Goal: Task Accomplishment & Management: Manage account settings

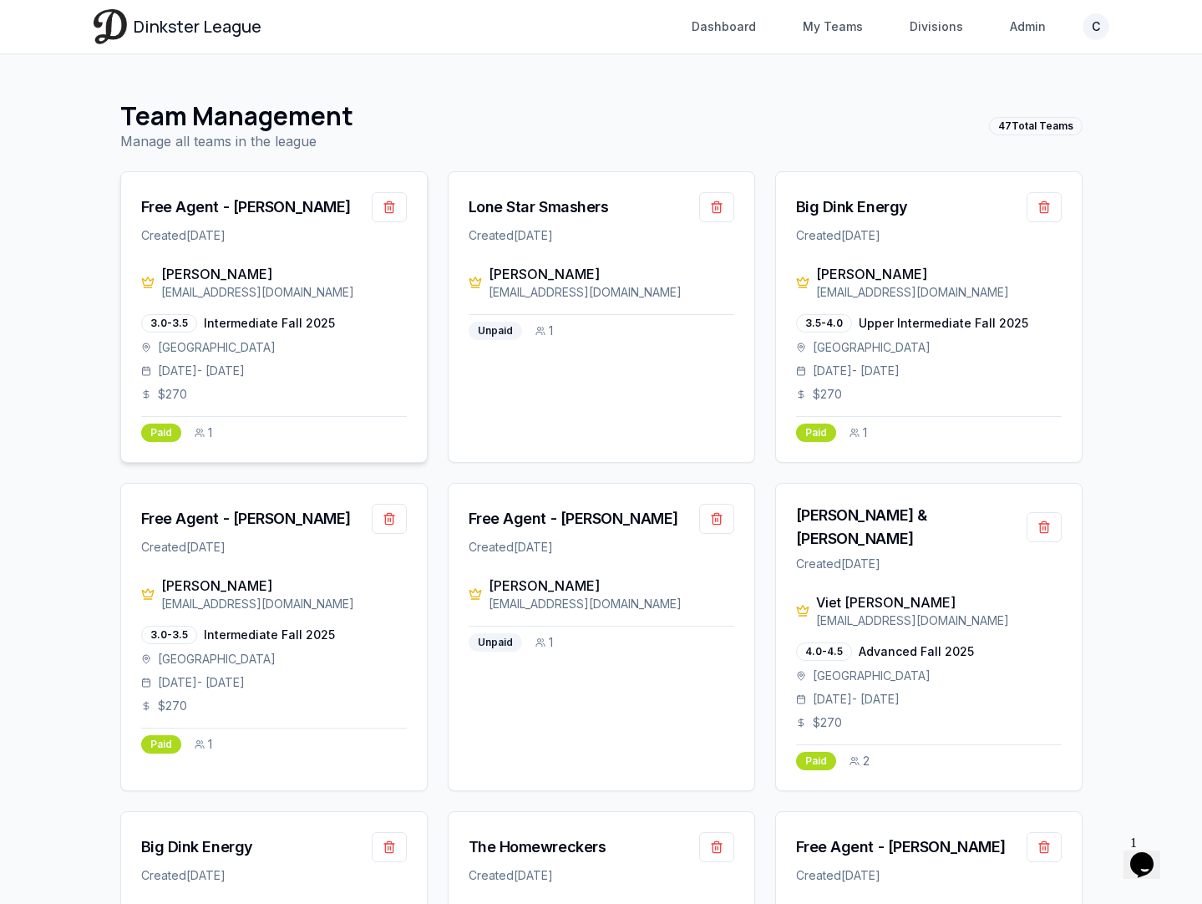
drag, startPoint x: 263, startPoint y: 271, endPoint x: 163, endPoint y: 271, distance: 100.2
click at [163, 271] on div "[PERSON_NAME]" at bounding box center [284, 274] width 246 height 20
copy div "[PERSON_NAME]"
drag, startPoint x: 355, startPoint y: 207, endPoint x: 231, endPoint y: 208, distance: 124.5
click at [231, 208] on div "Free Agent - Alan Mandujano" at bounding box center [274, 207] width 266 height 30
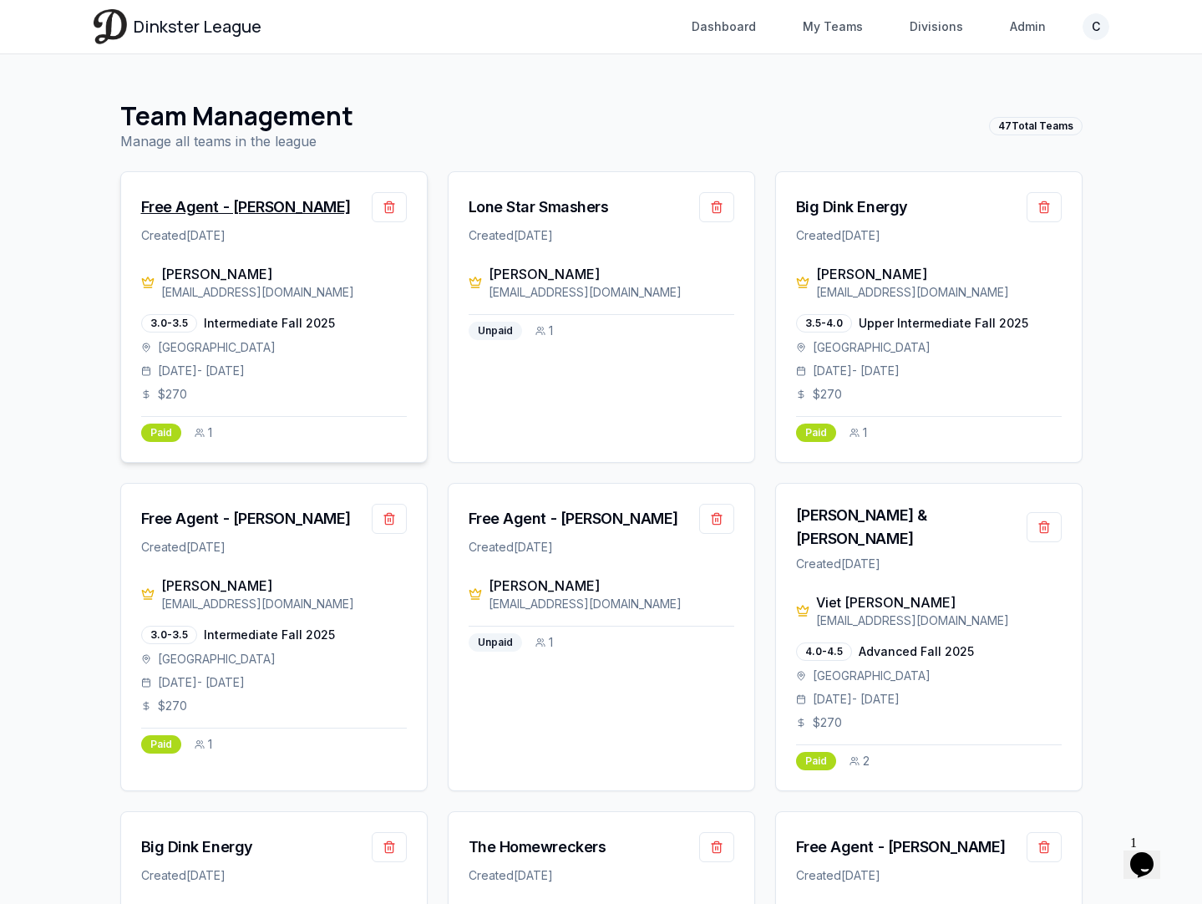
copy div "Alan Mandujano"
drag, startPoint x: 279, startPoint y: 593, endPoint x: 143, endPoint y: 593, distance: 136.1
click at [143, 593] on div "isabella Nguyen is.nguyen16@gmail.com" at bounding box center [274, 593] width 266 height 37
copy div "isabella Nguyen"
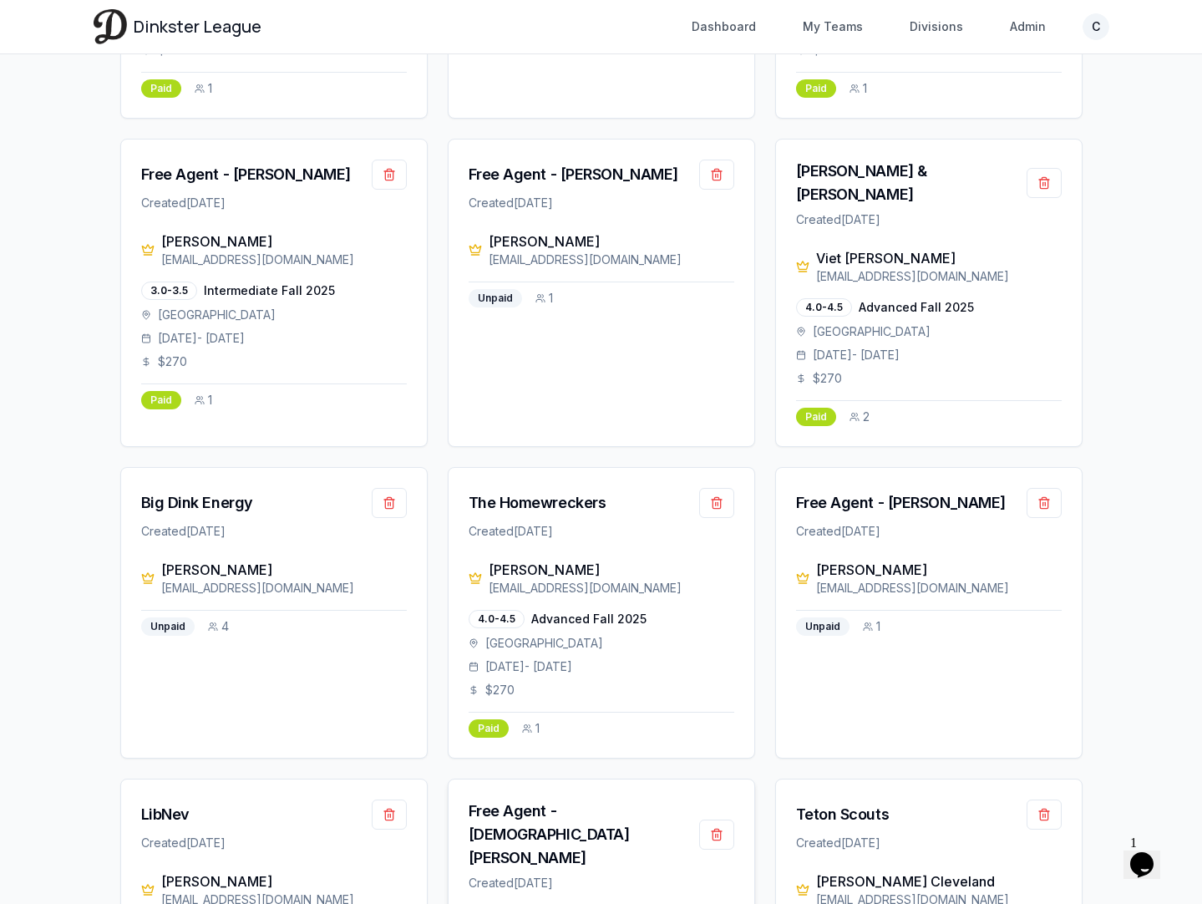
scroll to position [316, 0]
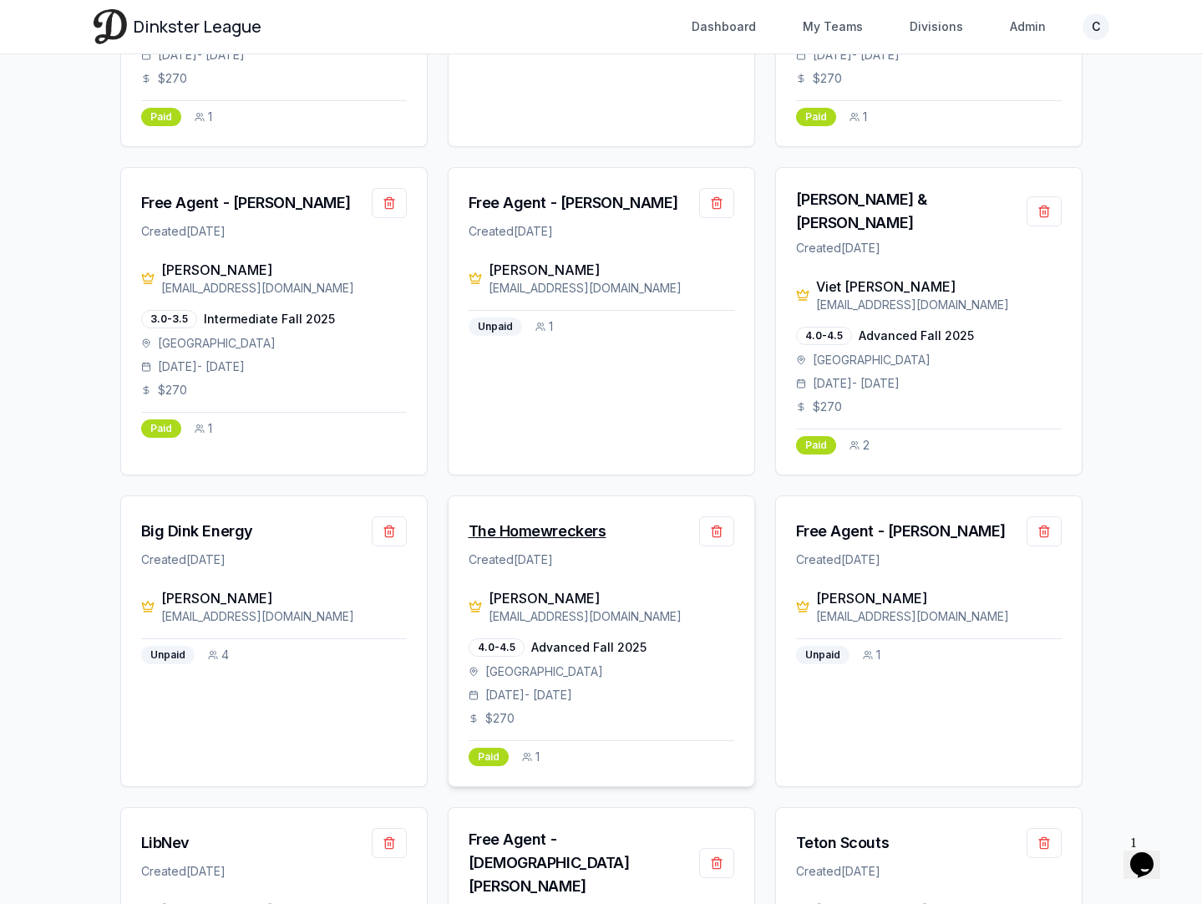
click at [557, 520] on div "The Homewreckers" at bounding box center [538, 531] width 138 height 23
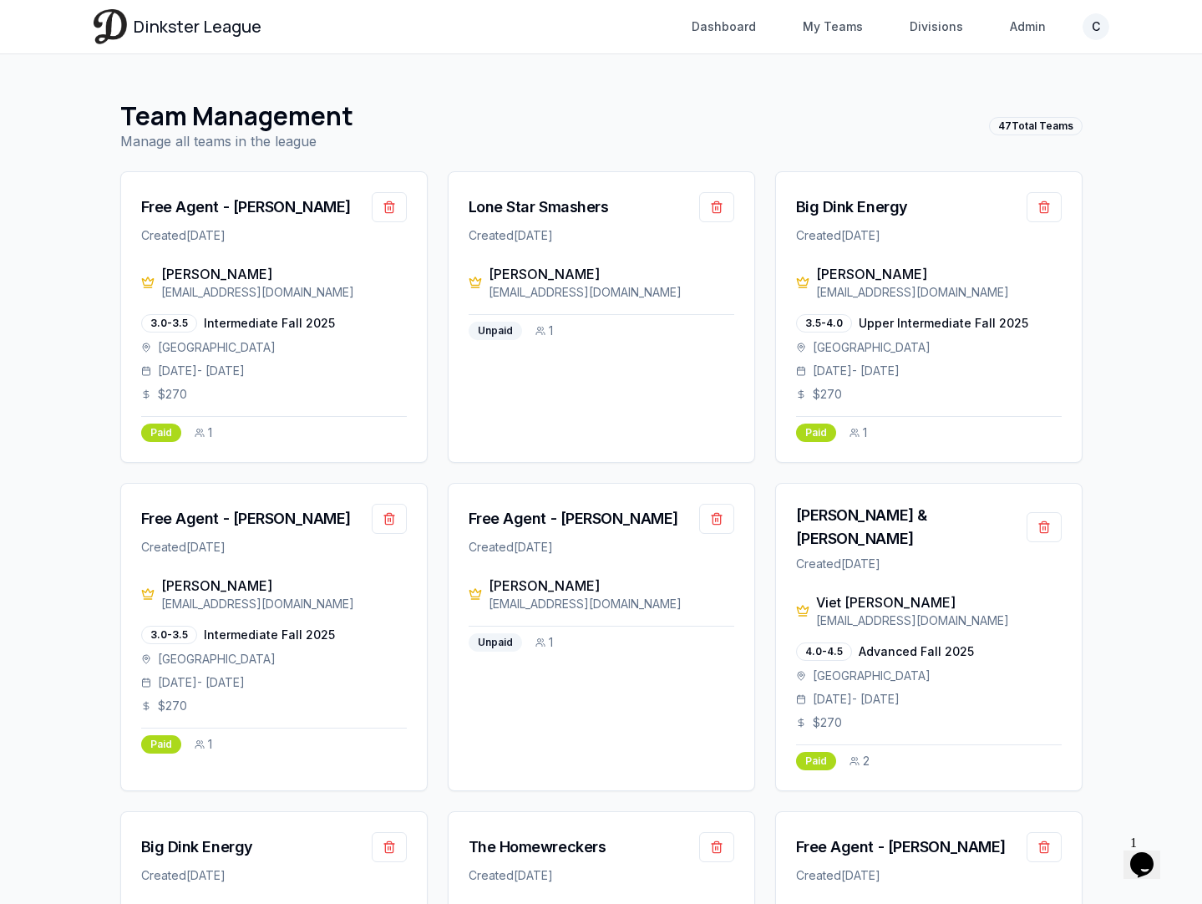
scroll to position [1313, 0]
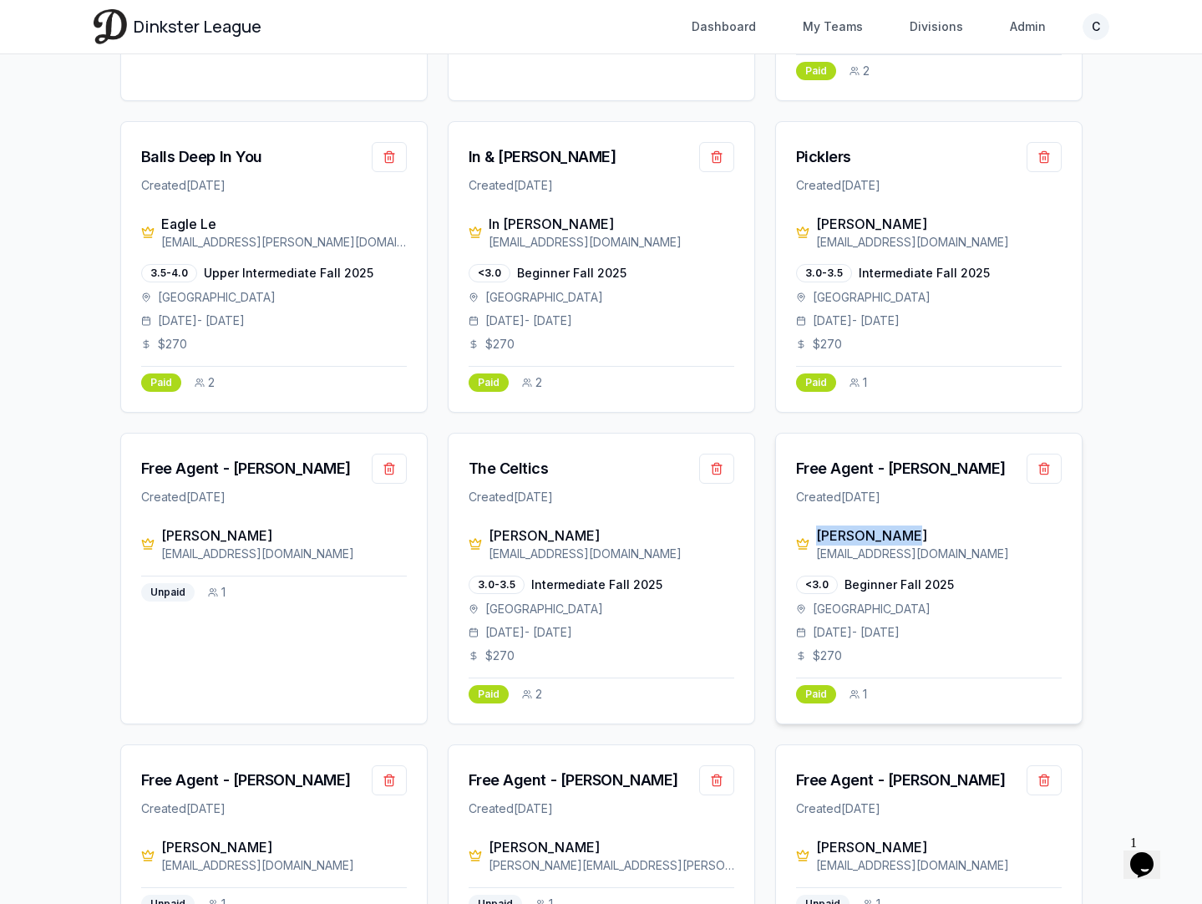
drag, startPoint x: 905, startPoint y: 521, endPoint x: 801, endPoint y: 517, distance: 104.5
click at [802, 525] on div "Emily Stubbs emees101@aol.com" at bounding box center [929, 543] width 266 height 37
copy div "[PERSON_NAME]"
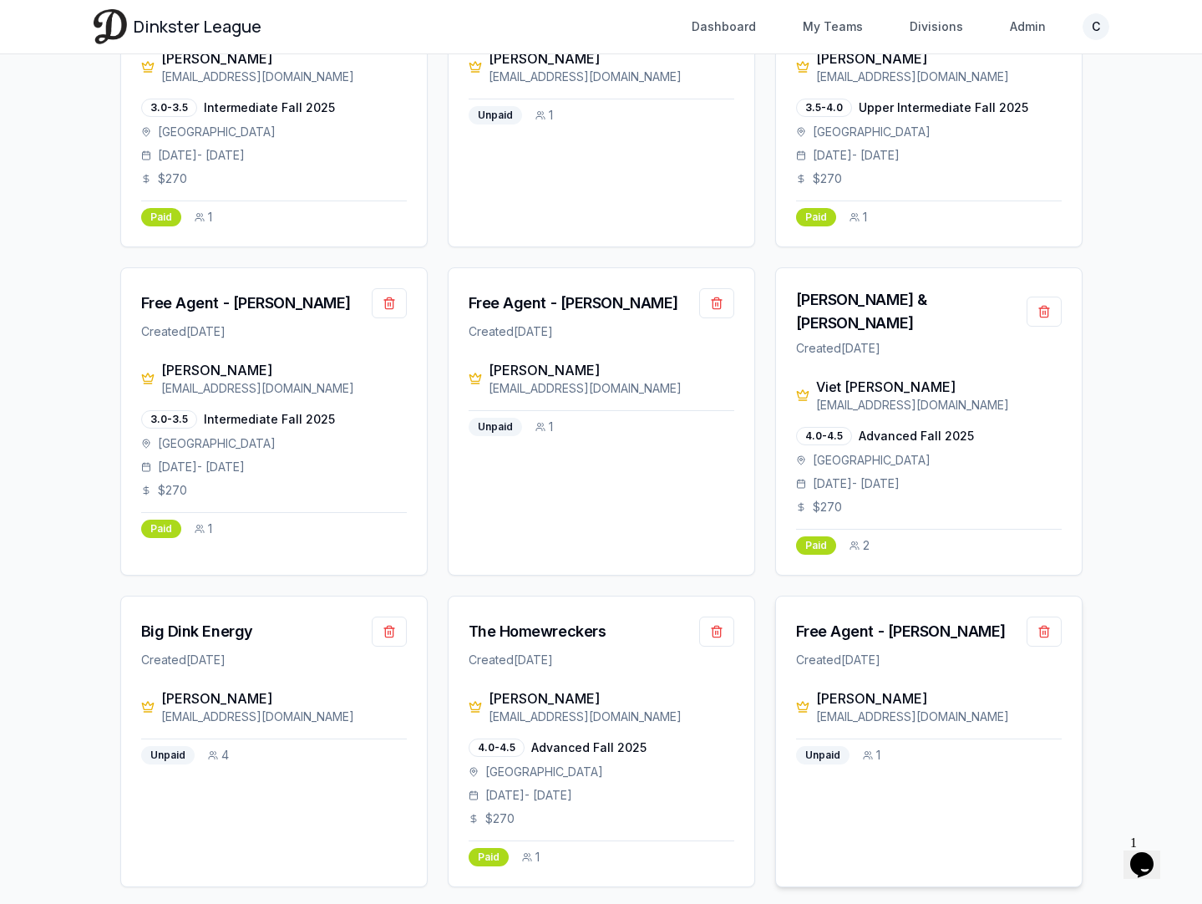
scroll to position [216, 0]
drag, startPoint x: 301, startPoint y: 386, endPoint x: 160, endPoint y: 386, distance: 141.2
click at [160, 386] on div "isabella Nguyen is.nguyen16@gmail.com" at bounding box center [274, 377] width 266 height 37
copy div "[EMAIL_ADDRESS][DOMAIN_NAME]"
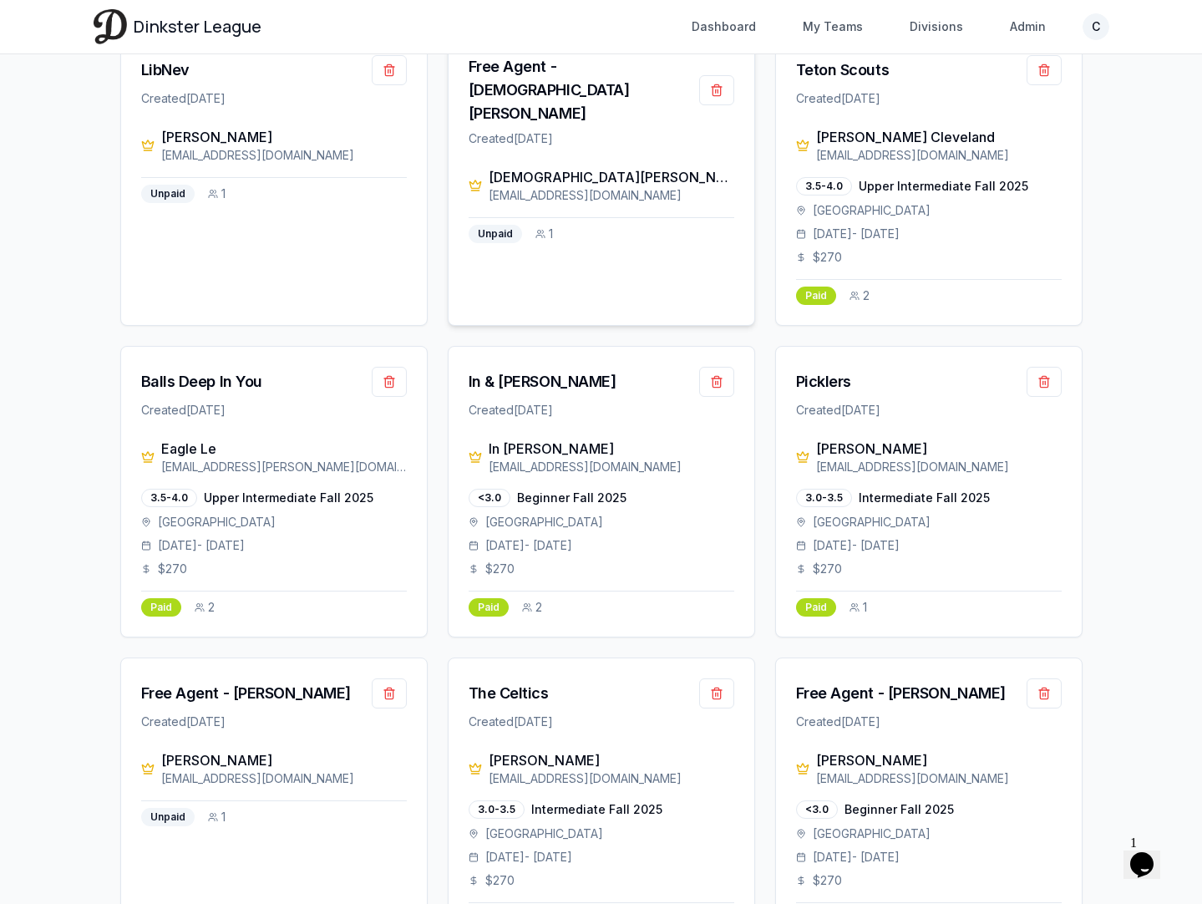
scroll to position [1091, 0]
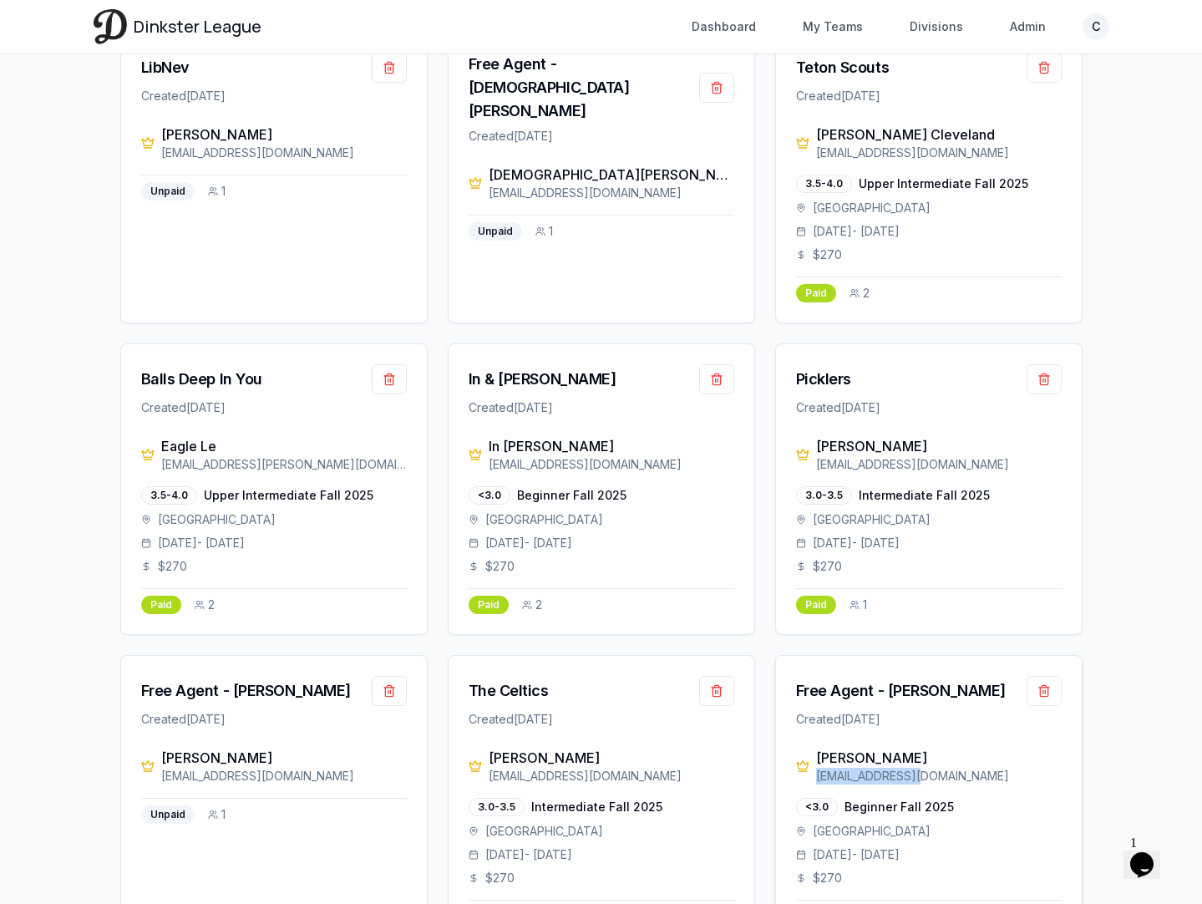
drag, startPoint x: 953, startPoint y: 758, endPoint x: 814, endPoint y: 761, distance: 138.7
click at [814, 761] on div "Emily Stubbs emees101@aol.com" at bounding box center [929, 766] width 266 height 37
copy div "[EMAIL_ADDRESS][DOMAIN_NAME]"
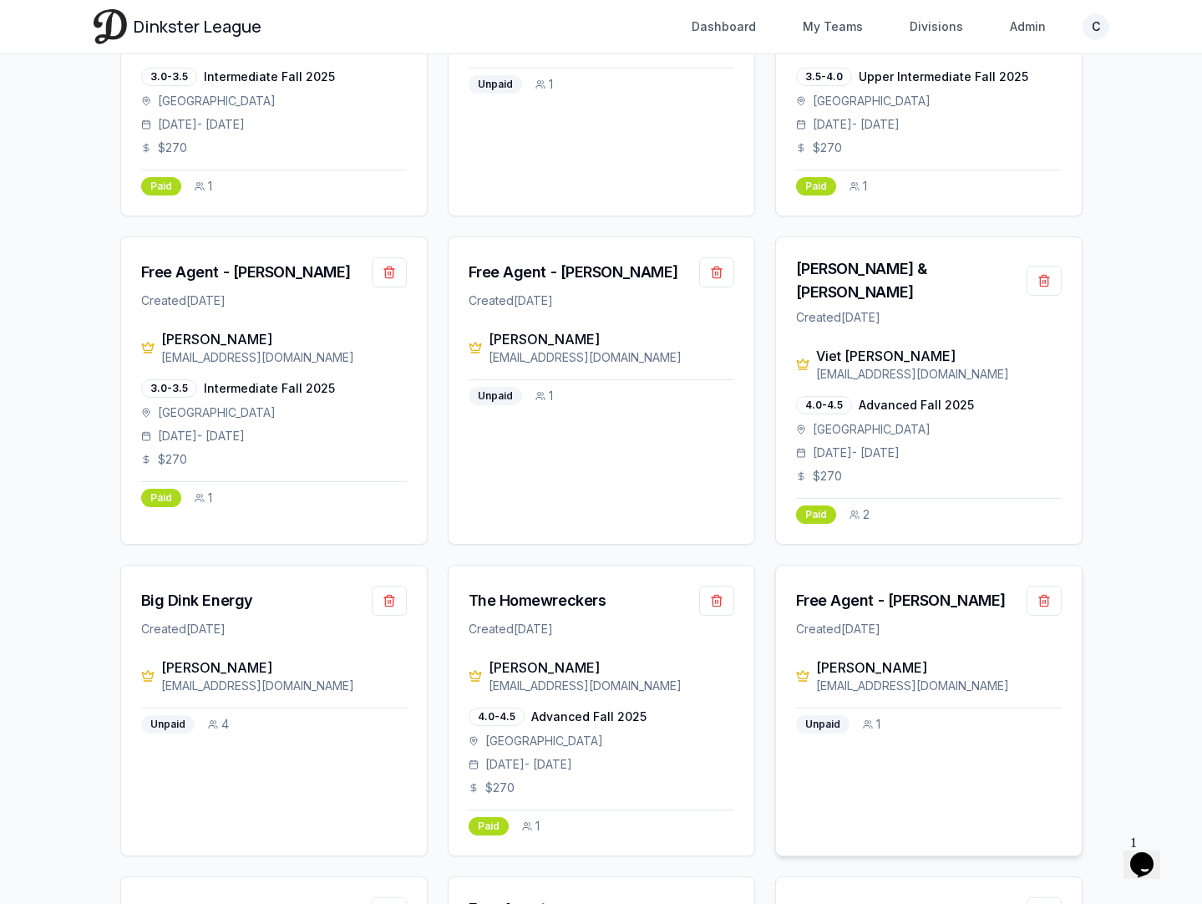
scroll to position [228, 0]
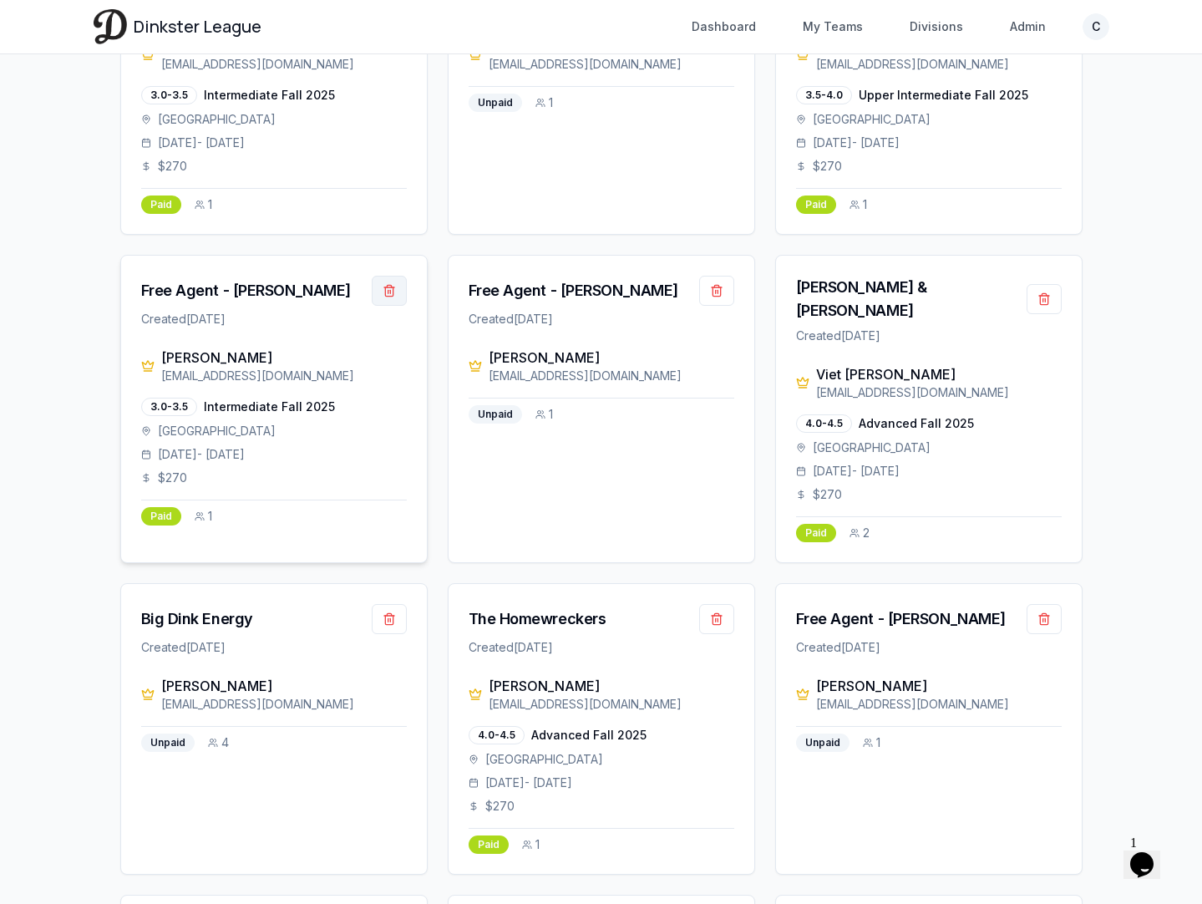
click at [393, 296] on button "button" at bounding box center [389, 291] width 35 height 30
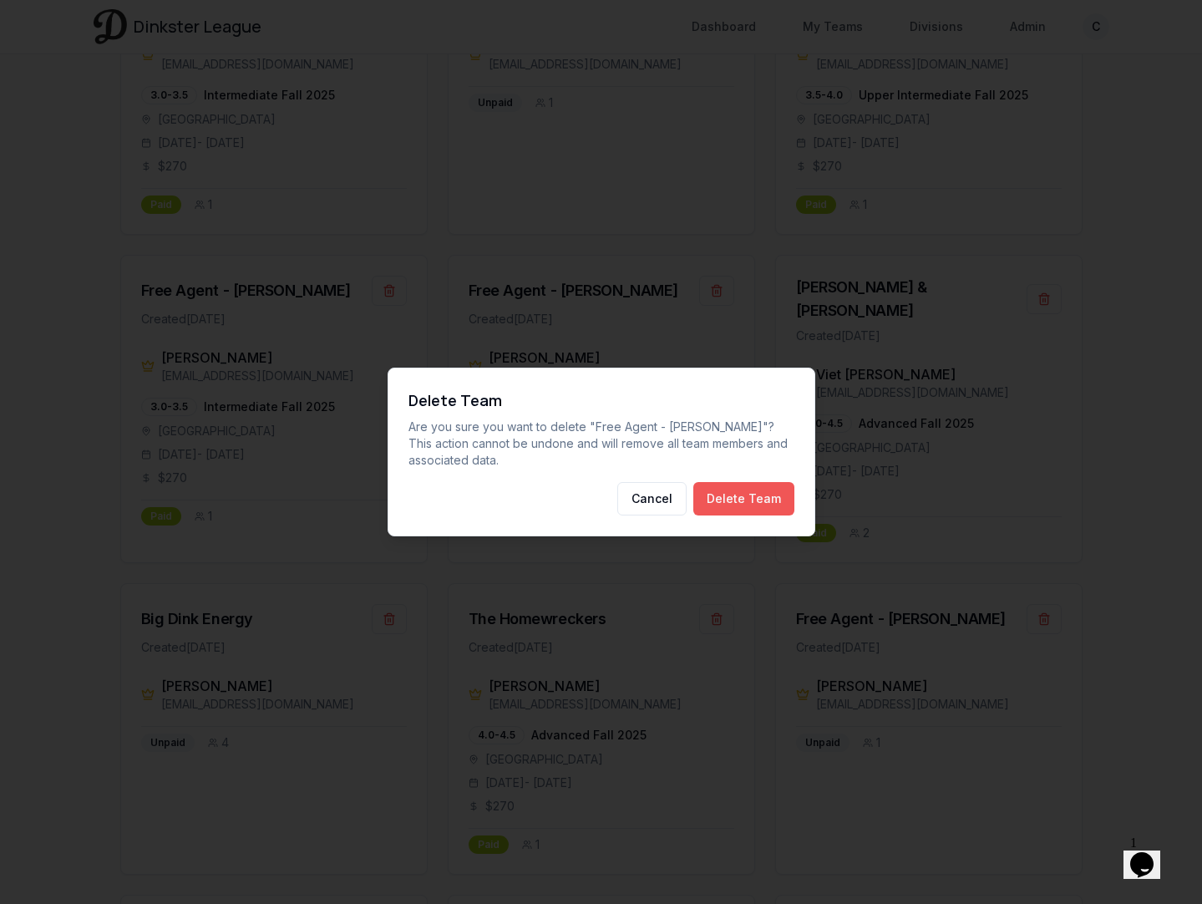
click at [759, 486] on button "Delete Team" at bounding box center [743, 498] width 101 height 33
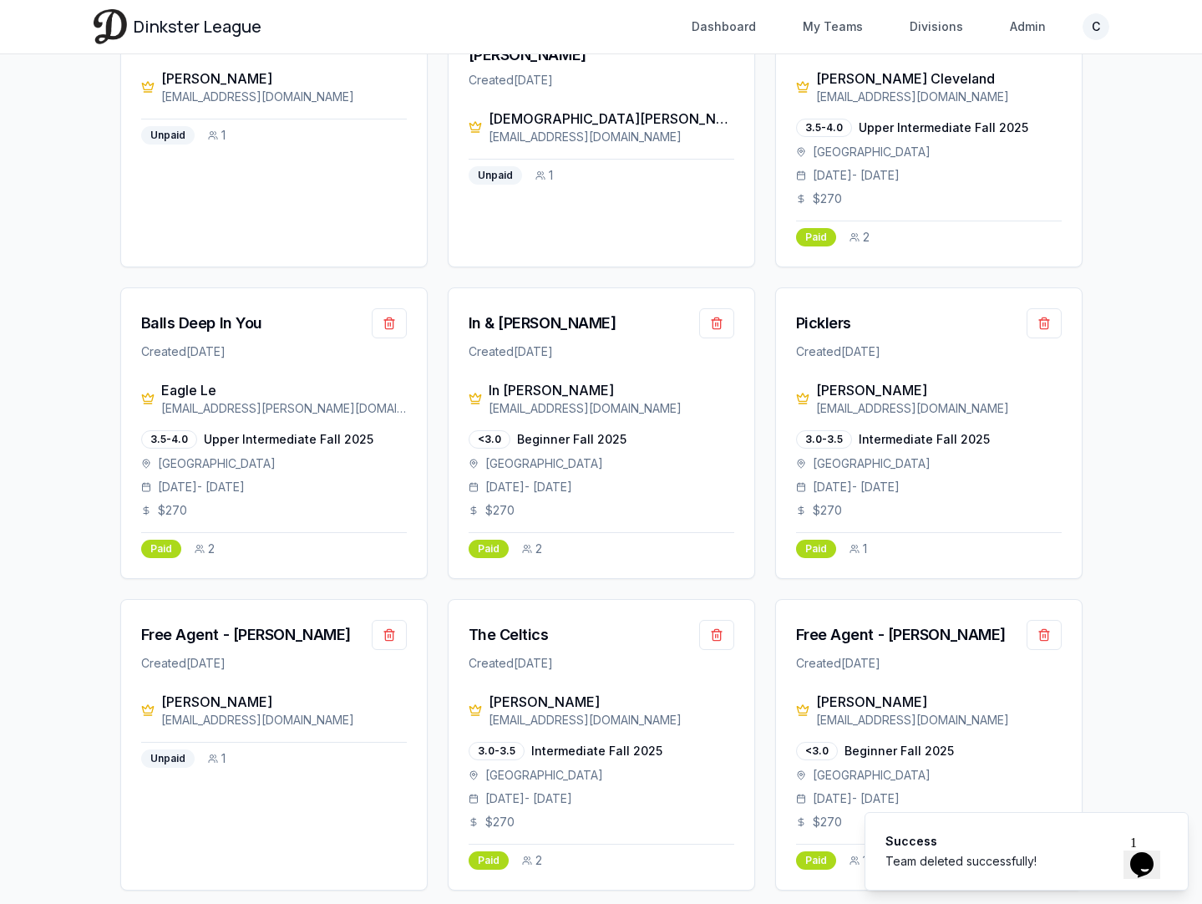
scroll to position [1164, 0]
click at [1040, 619] on button "button" at bounding box center [1044, 634] width 35 height 30
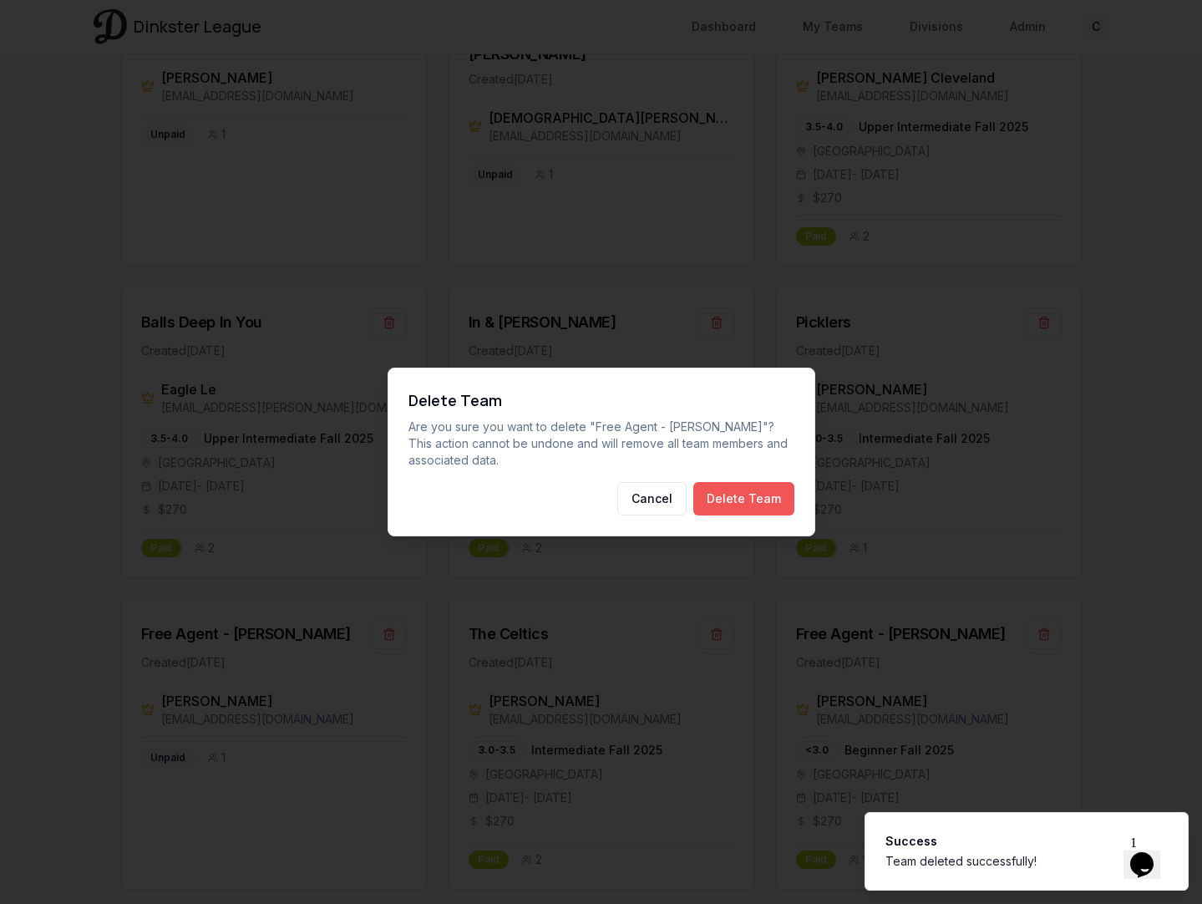
click at [772, 494] on button "Delete Team" at bounding box center [743, 498] width 101 height 33
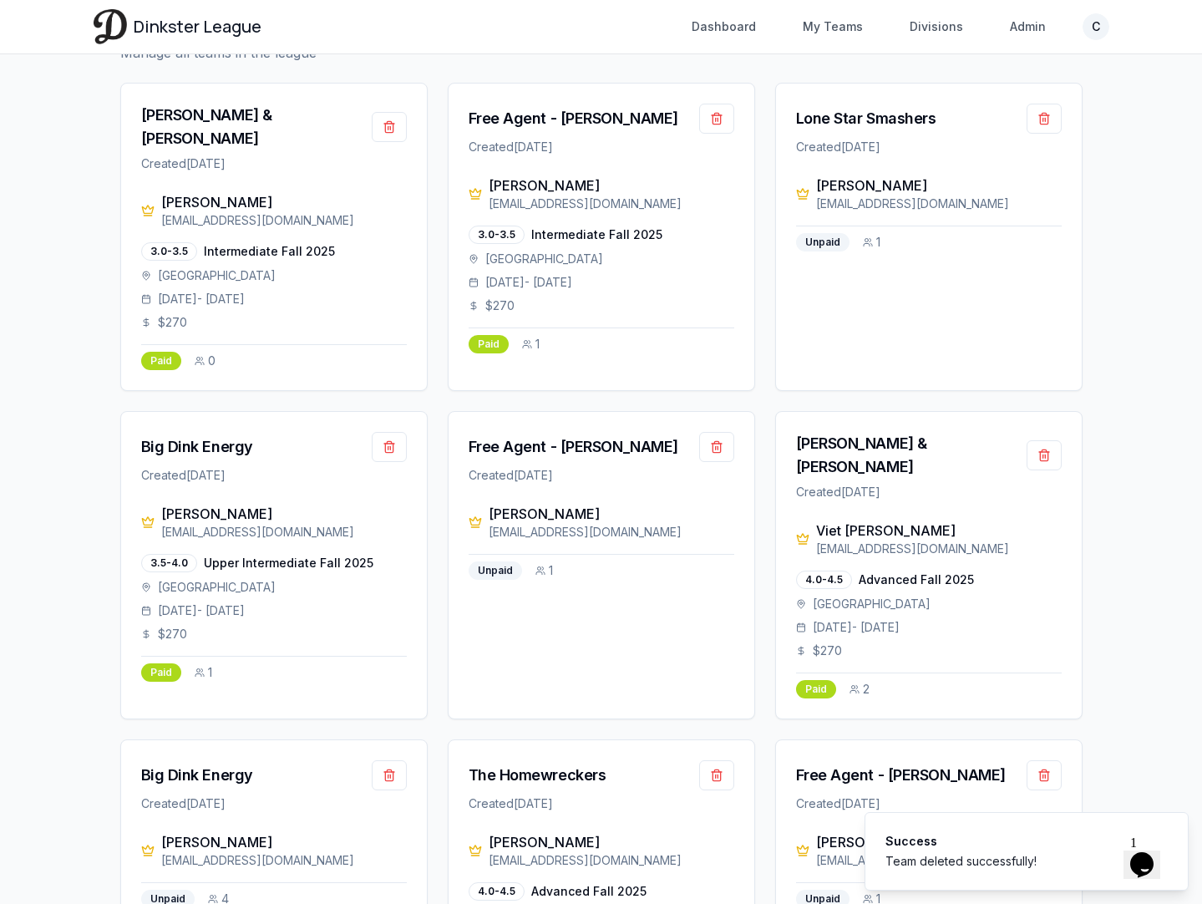
scroll to position [0, 0]
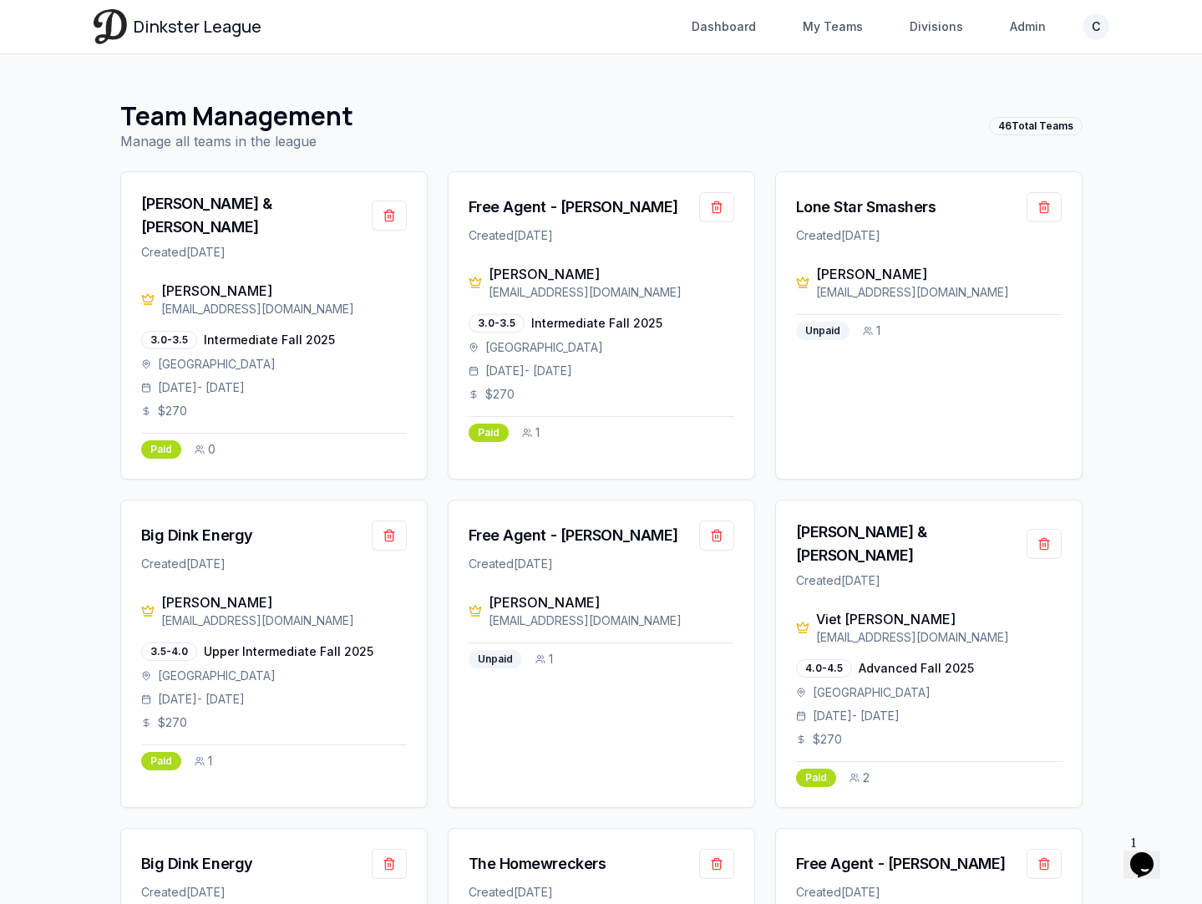
click at [198, 592] on div "Jonathan Munneke" at bounding box center [284, 602] width 246 height 20
click at [217, 207] on div "[PERSON_NAME] & [PERSON_NAME]" at bounding box center [256, 215] width 231 height 47
